Goal: Check status: Check status

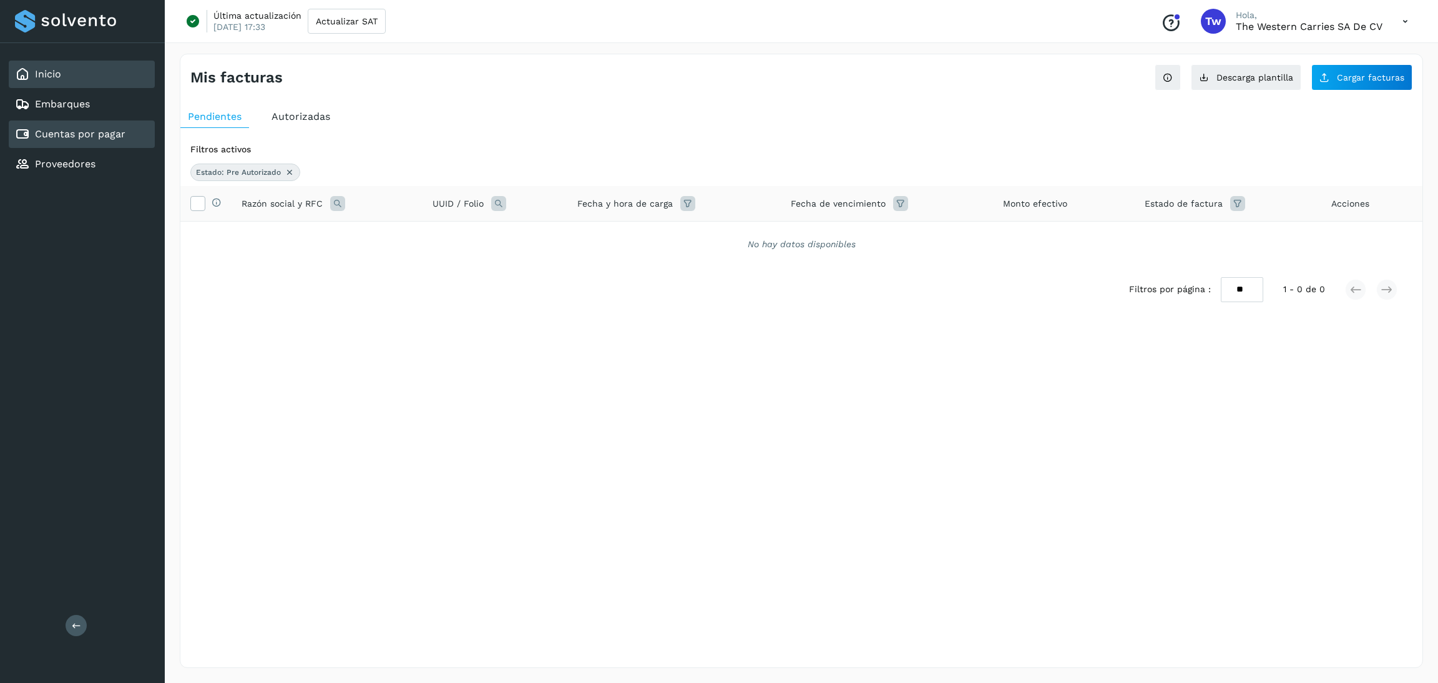
click at [54, 79] on link "Inicio" at bounding box center [48, 74] width 26 height 12
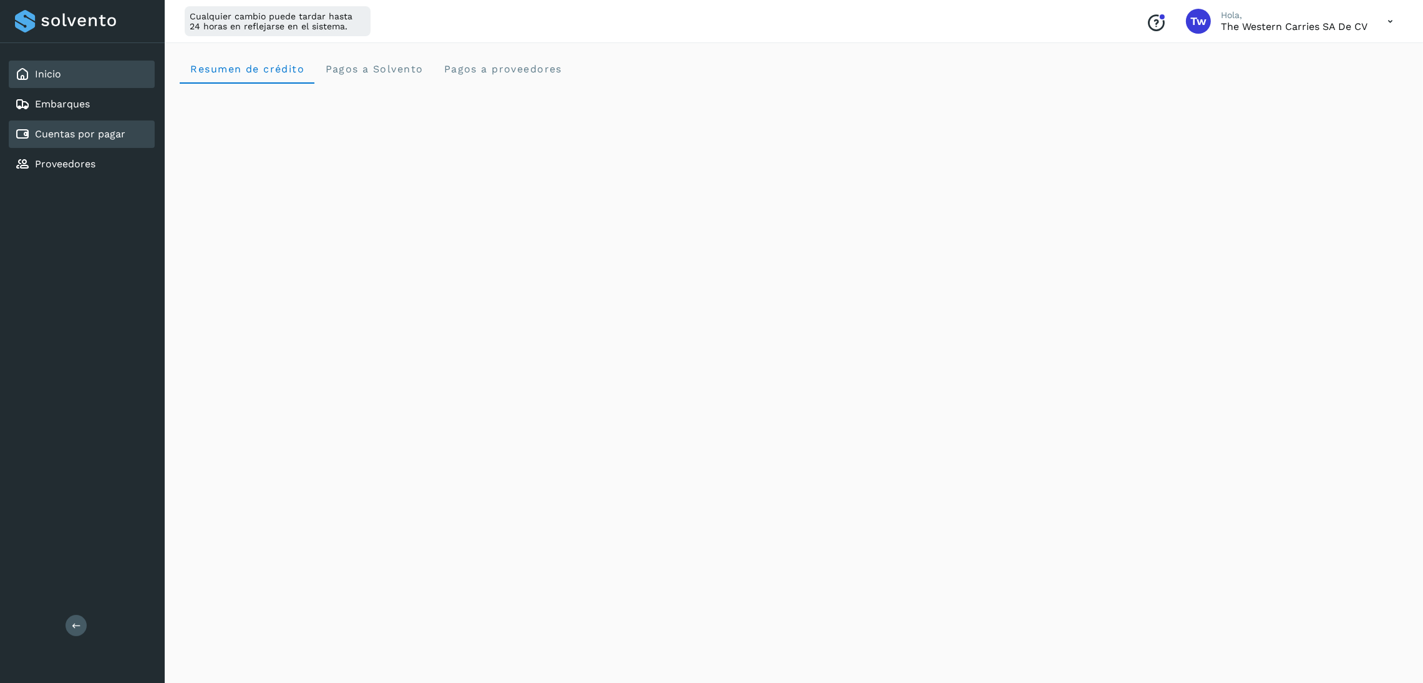
click at [81, 120] on div "Cuentas por pagar" at bounding box center [82, 133] width 146 height 27
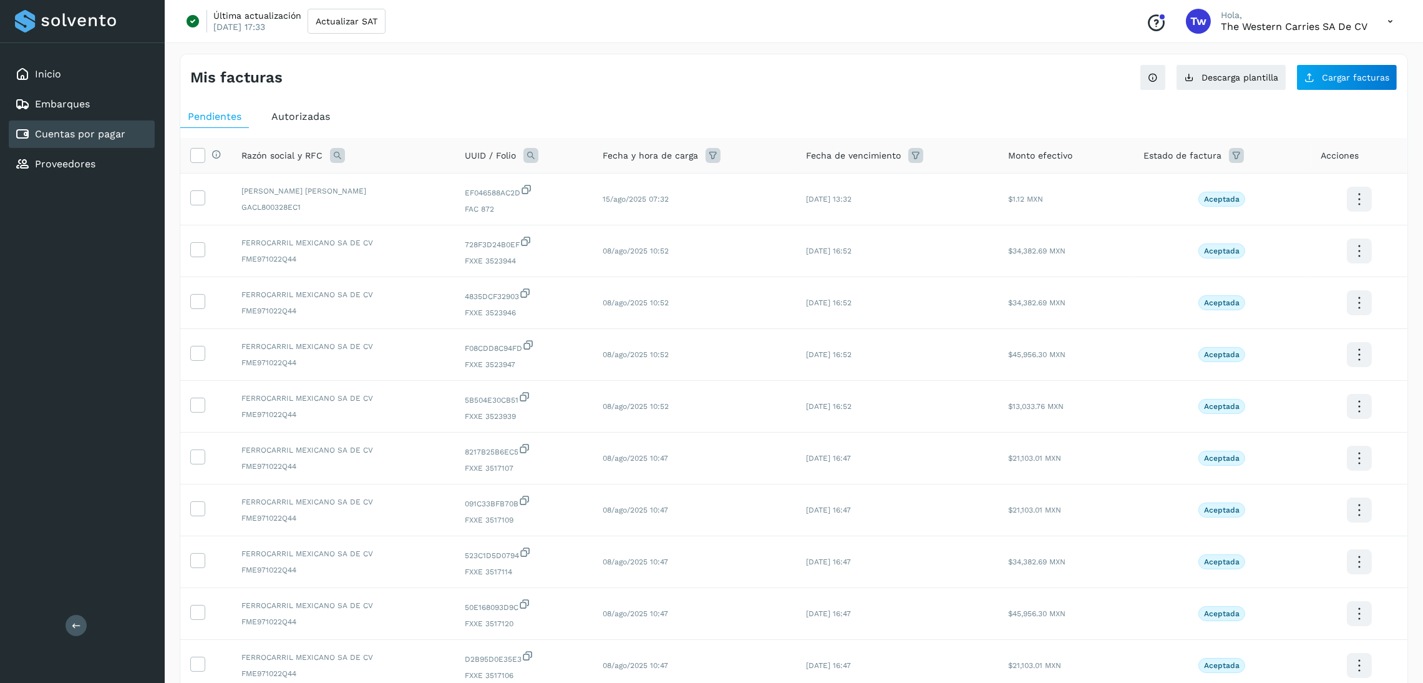
click at [284, 110] on span "Autorizadas" at bounding box center [300, 116] width 59 height 12
